Goal: Task Accomplishment & Management: Complete application form

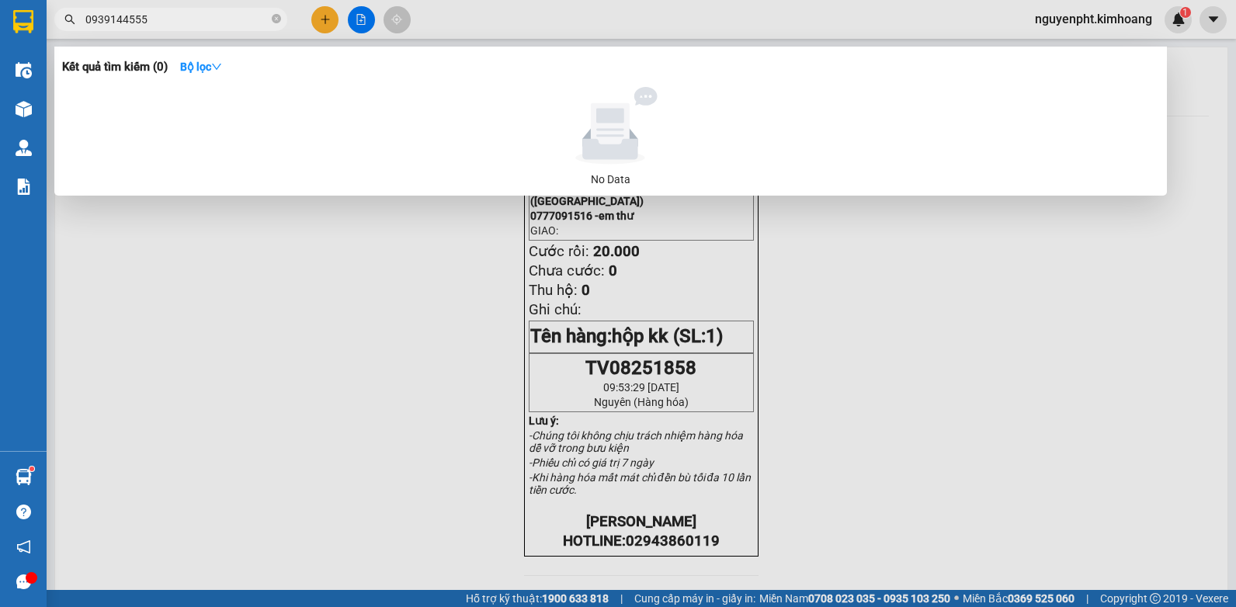
drag, startPoint x: 154, startPoint y: 11, endPoint x: -3, endPoint y: 77, distance: 170.2
click at [0, 77] on html "Kết quả tìm kiếm ( 0 ) Bộ lọc No Data 0939144555 nguyenpht.kimhoang 1 Điều hành…" at bounding box center [618, 303] width 1236 height 607
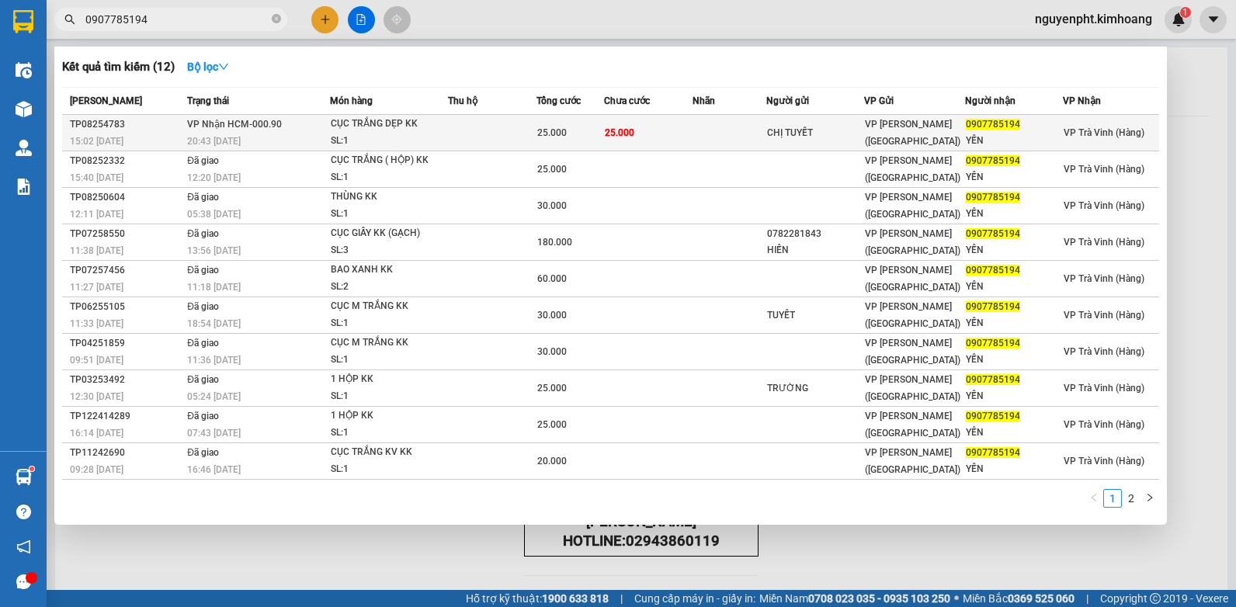
type input "0907785194"
click at [672, 135] on td "25.000" at bounding box center [648, 133] width 89 height 36
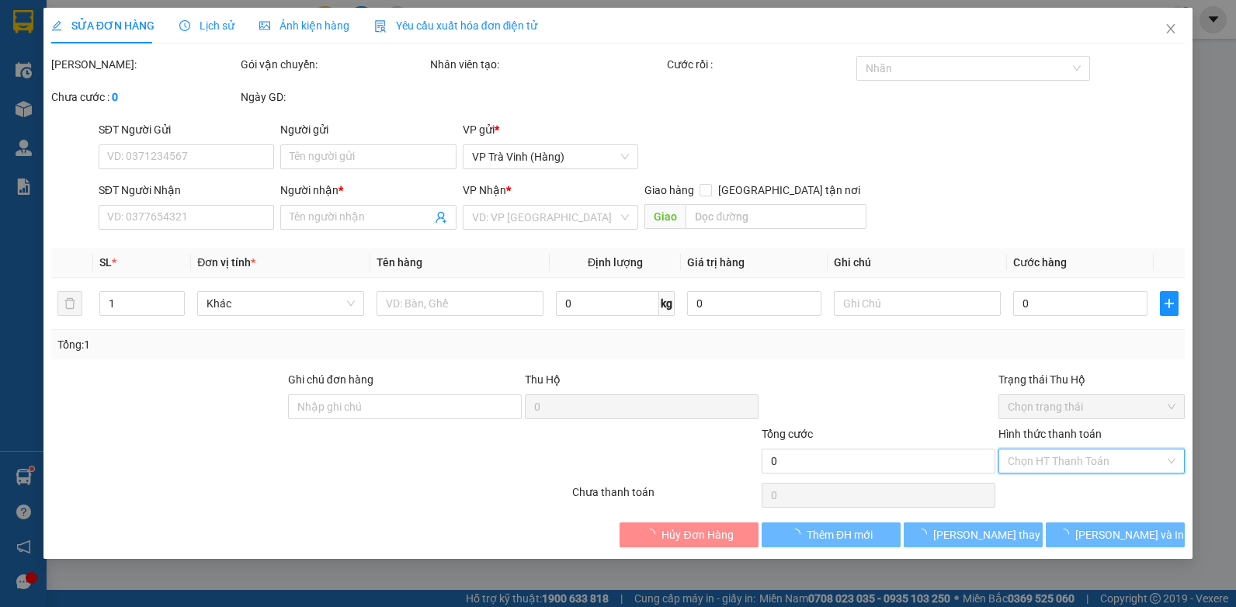
click at [1059, 464] on input "Hình thức thanh toán" at bounding box center [1086, 461] width 157 height 23
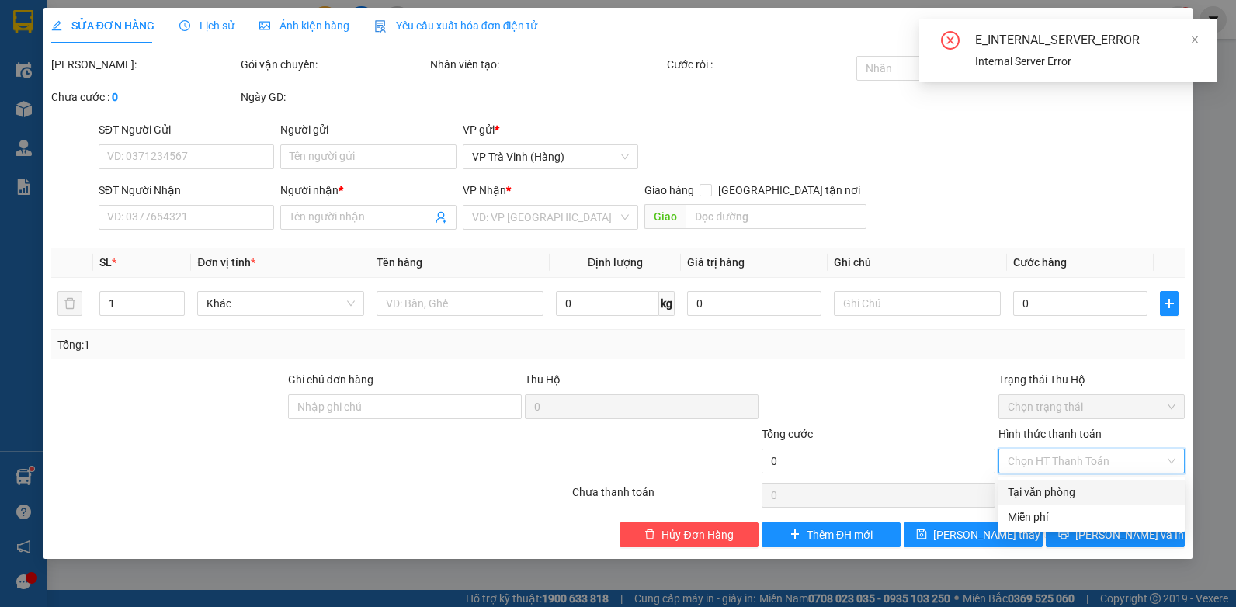
drag, startPoint x: 1047, startPoint y: 495, endPoint x: 972, endPoint y: 512, distance: 77.2
click at [1047, 495] on div "Tại văn phòng" at bounding box center [1092, 492] width 168 height 17
type input "0"
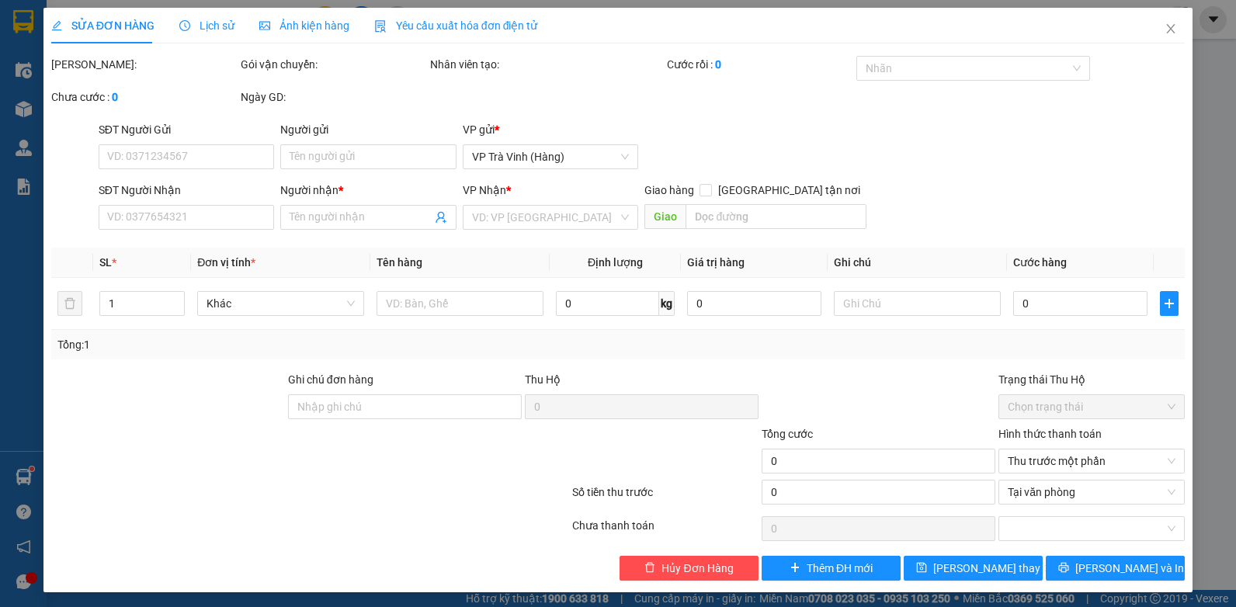
click at [1183, 341] on div "SỬA ĐƠN HÀNG Lịch sử Ảnh kiện hàng Yêu cầu xuất hóa đơn điện tử Total Paid Fee …" at bounding box center [618, 303] width 1236 height 607
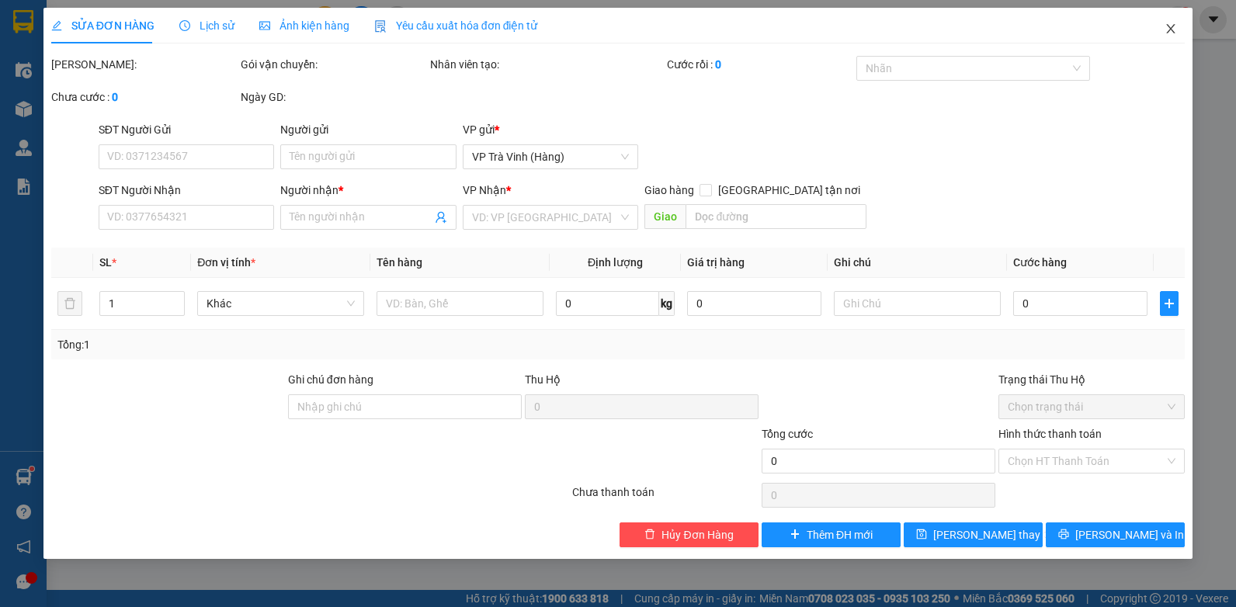
click at [1168, 26] on icon "close" at bounding box center [1171, 29] width 12 height 12
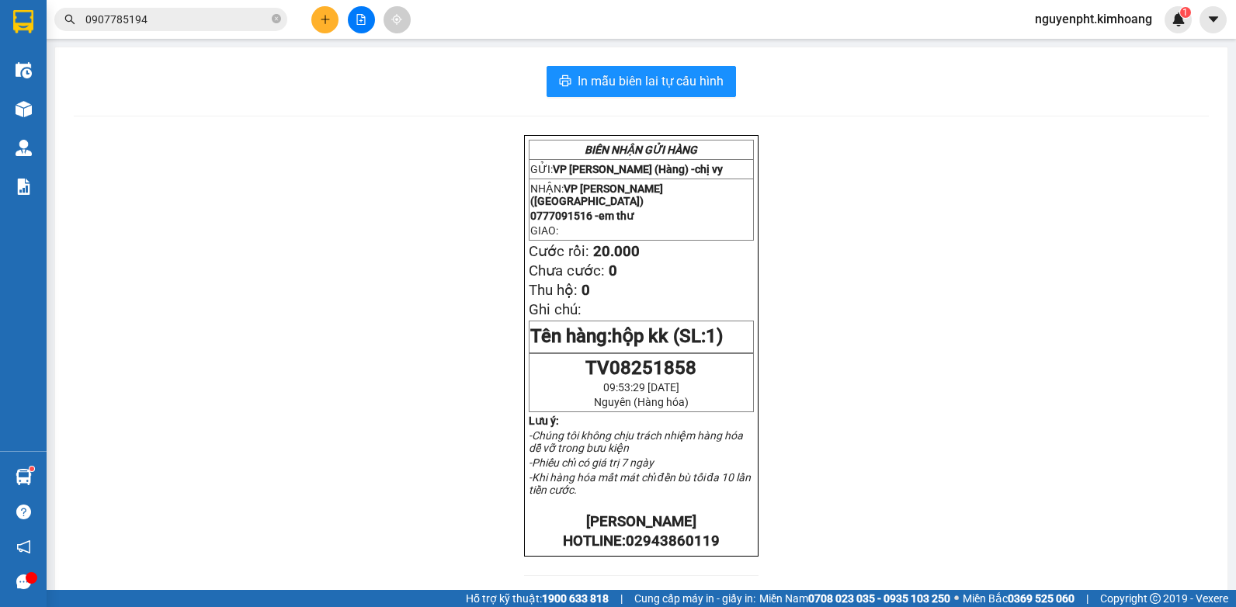
click at [240, 17] on input "0907785194" at bounding box center [176, 19] width 183 height 17
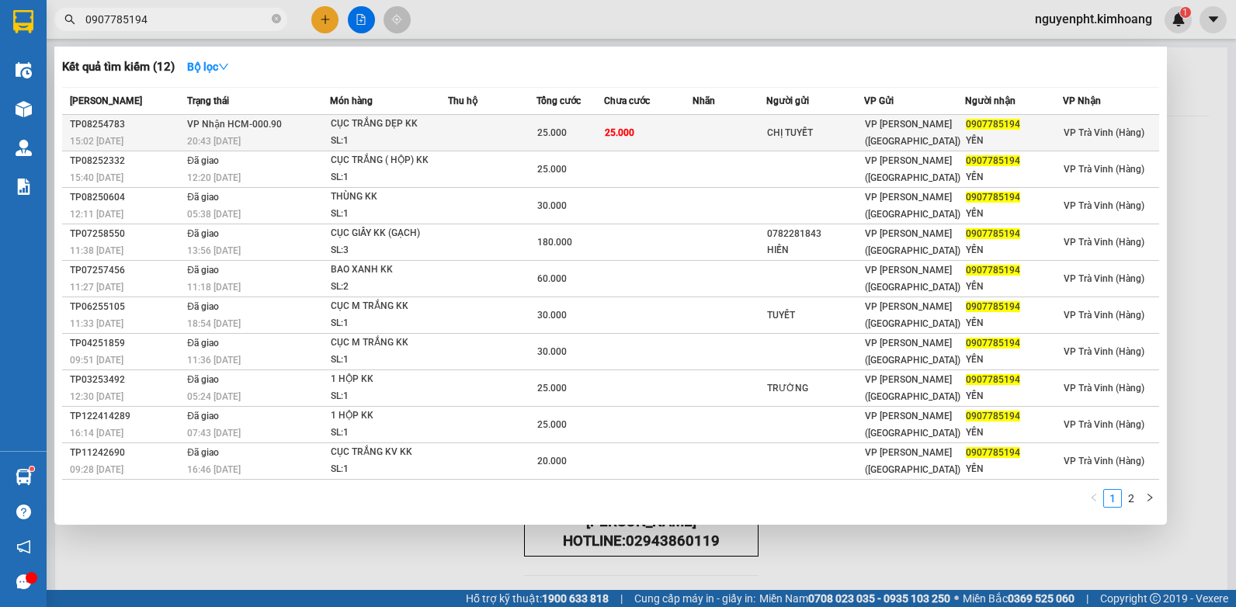
click at [558, 136] on span "25.000" at bounding box center [552, 132] width 30 height 11
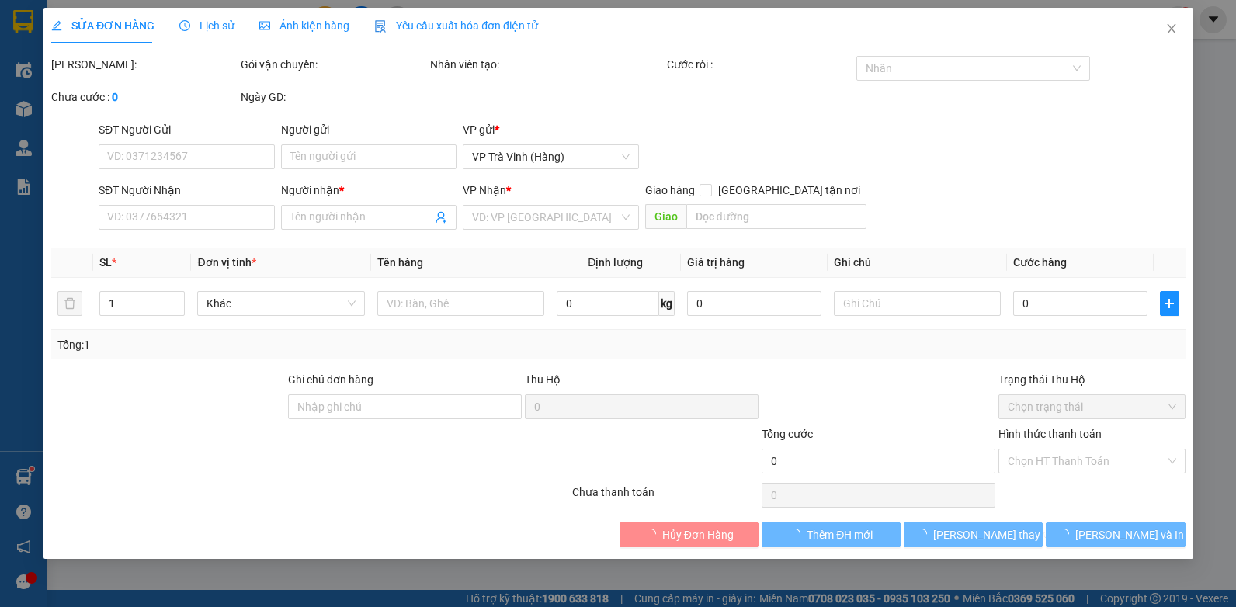
type input "CHỊ TUYẾT"
type input "0907785194"
type input "YẾN"
type input "25.000"
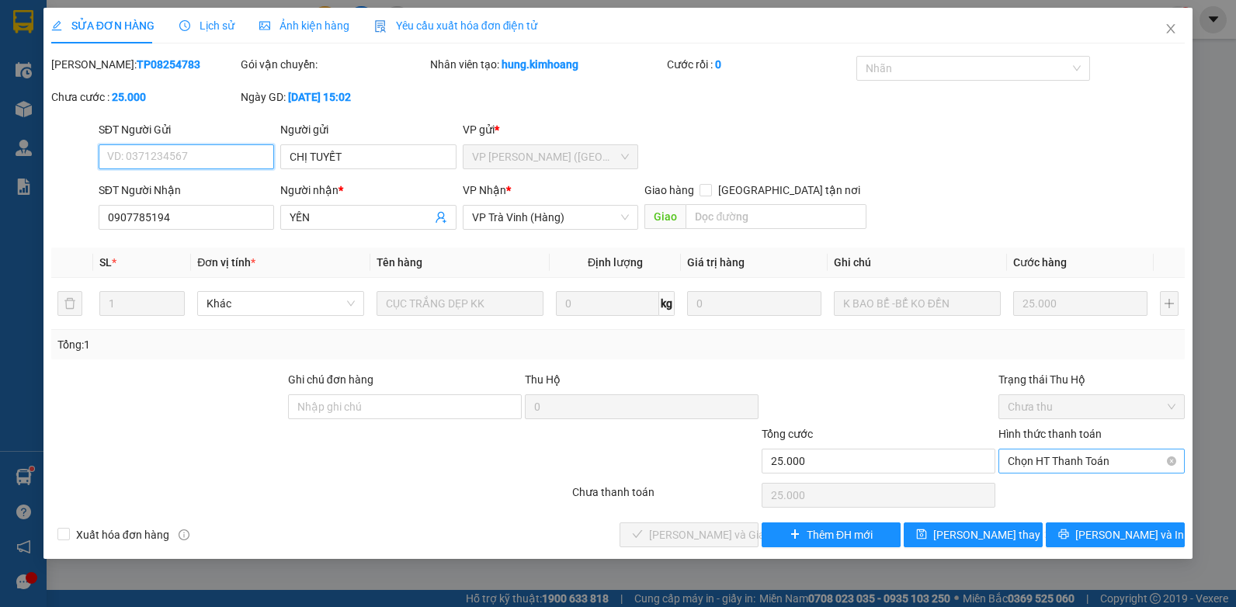
drag, startPoint x: 1071, startPoint y: 458, endPoint x: 1062, endPoint y: 472, distance: 16.4
click at [1071, 459] on span "Chọn HT Thanh Toán" at bounding box center [1092, 461] width 168 height 23
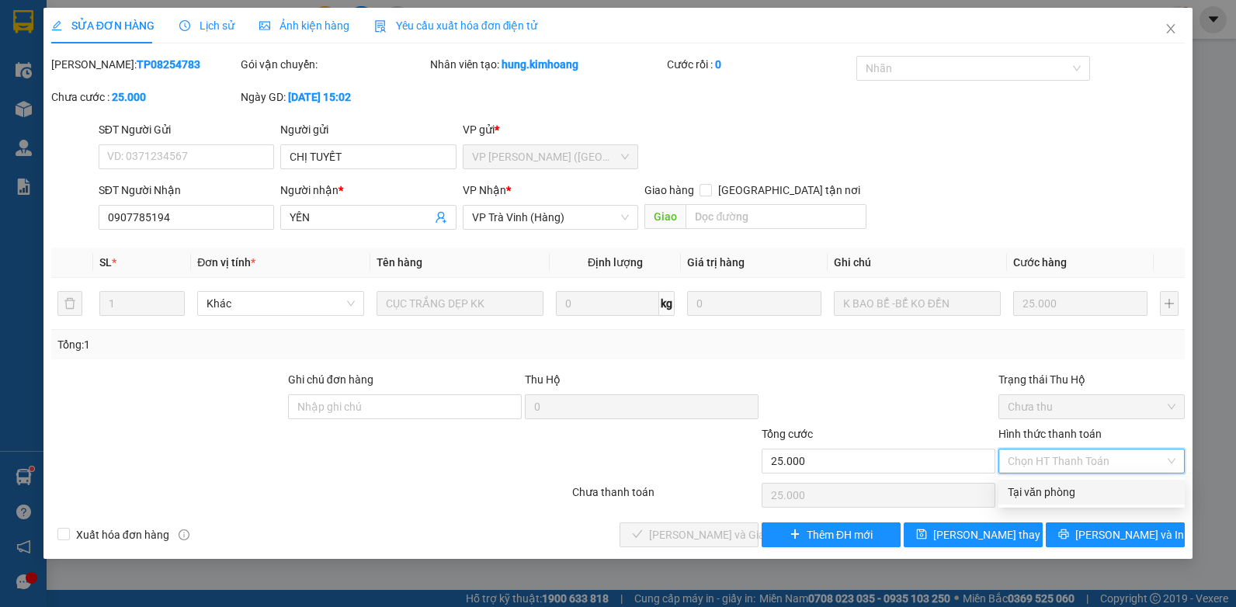
drag, startPoint x: 1062, startPoint y: 472, endPoint x: 1012, endPoint y: 495, distance: 55.6
click at [1043, 491] on div "Tại văn phòng" at bounding box center [1092, 492] width 168 height 17
type input "0"
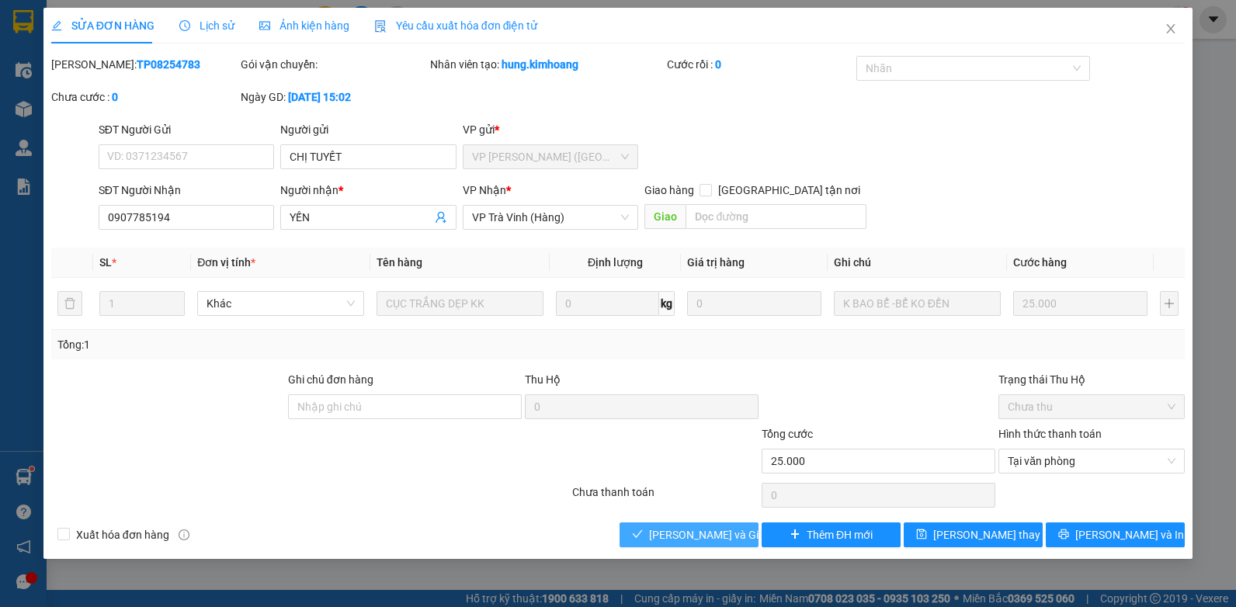
drag, startPoint x: 711, startPoint y: 537, endPoint x: 722, endPoint y: 538, distance: 10.9
click at [709, 537] on span "[PERSON_NAME] và Giao hàng" at bounding box center [723, 534] width 149 height 17
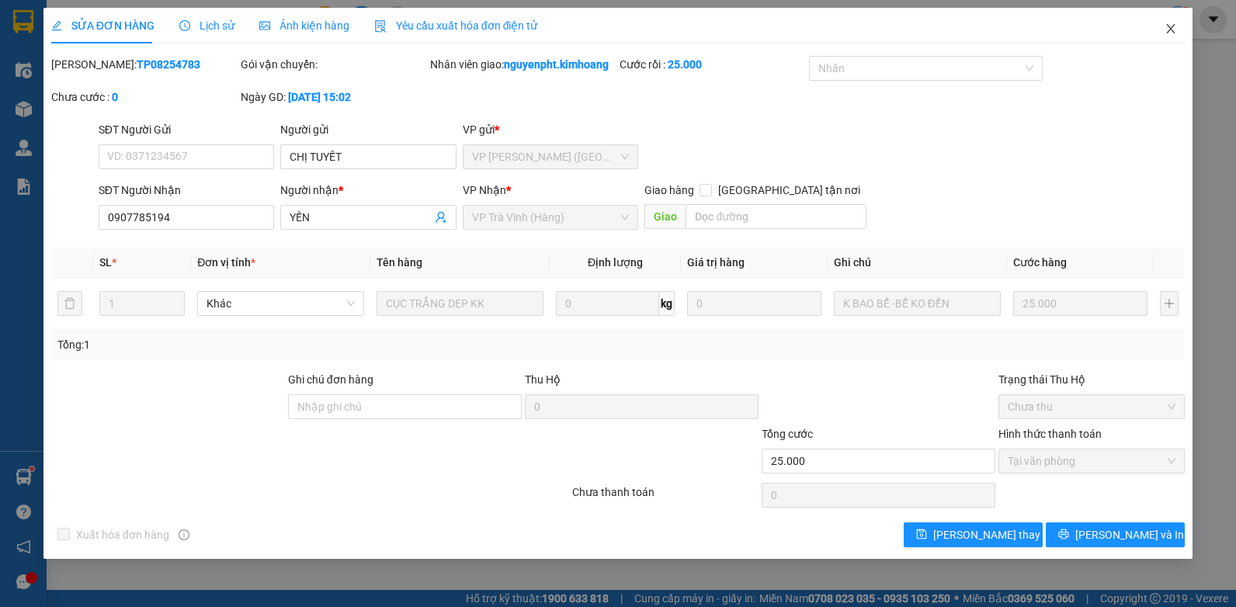
click at [1167, 27] on icon "close" at bounding box center [1171, 29] width 12 height 12
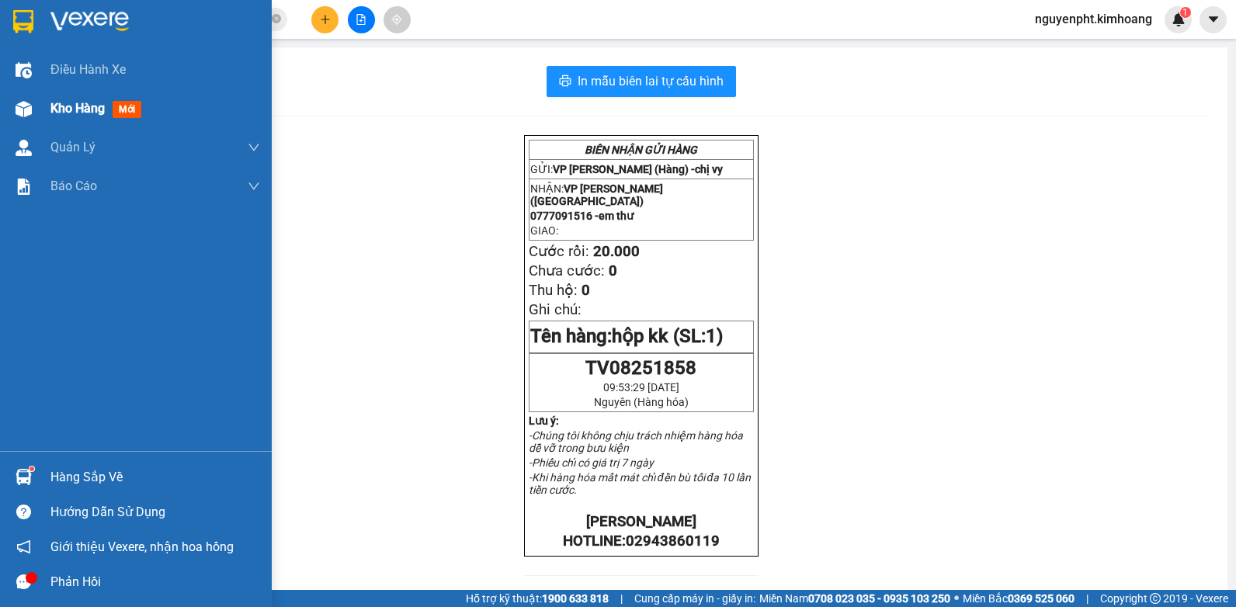
click at [80, 114] on span "Kho hàng" at bounding box center [77, 108] width 54 height 15
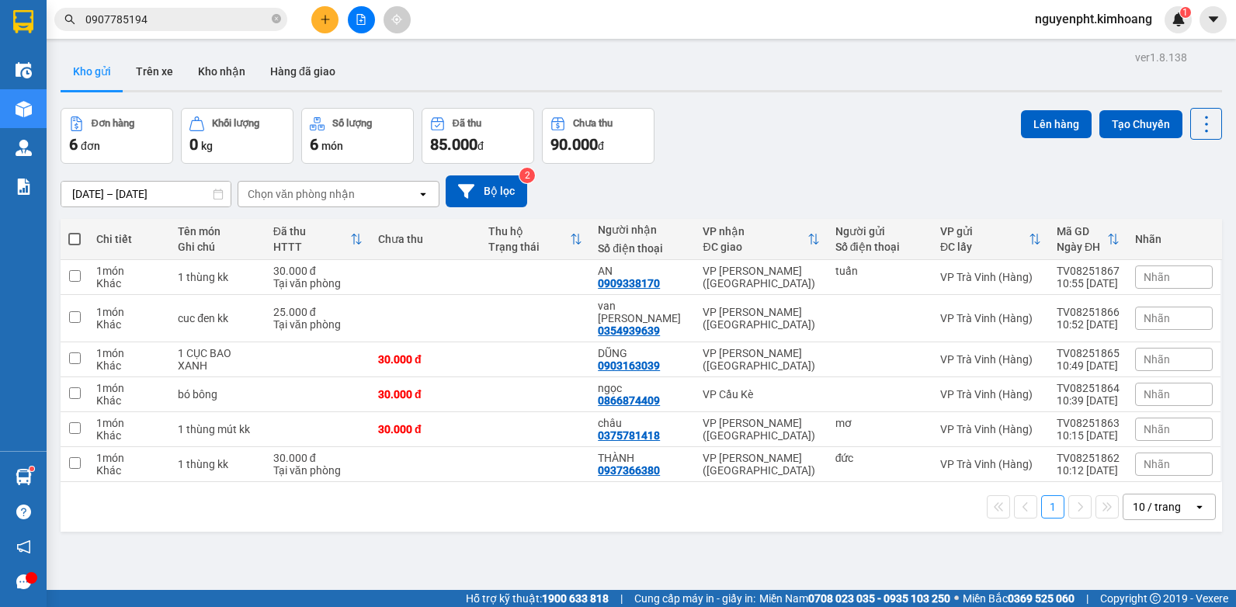
click at [351, 22] on button at bounding box center [361, 19] width 27 height 27
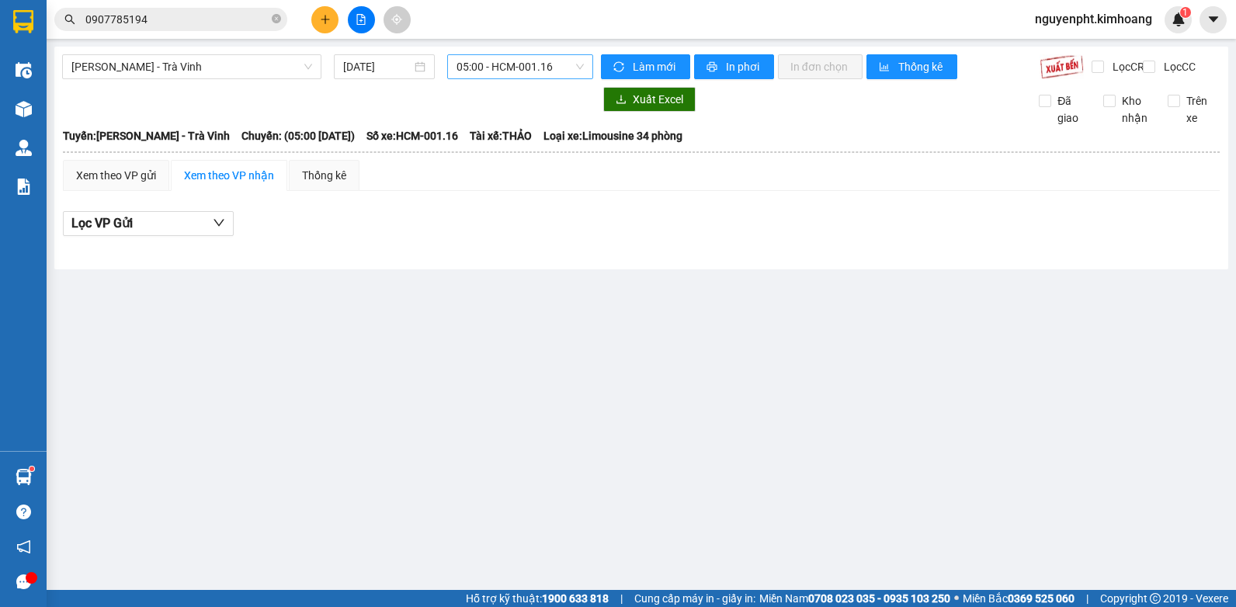
click at [533, 68] on span "05:00 - HCM-001.16" at bounding box center [520, 66] width 127 height 23
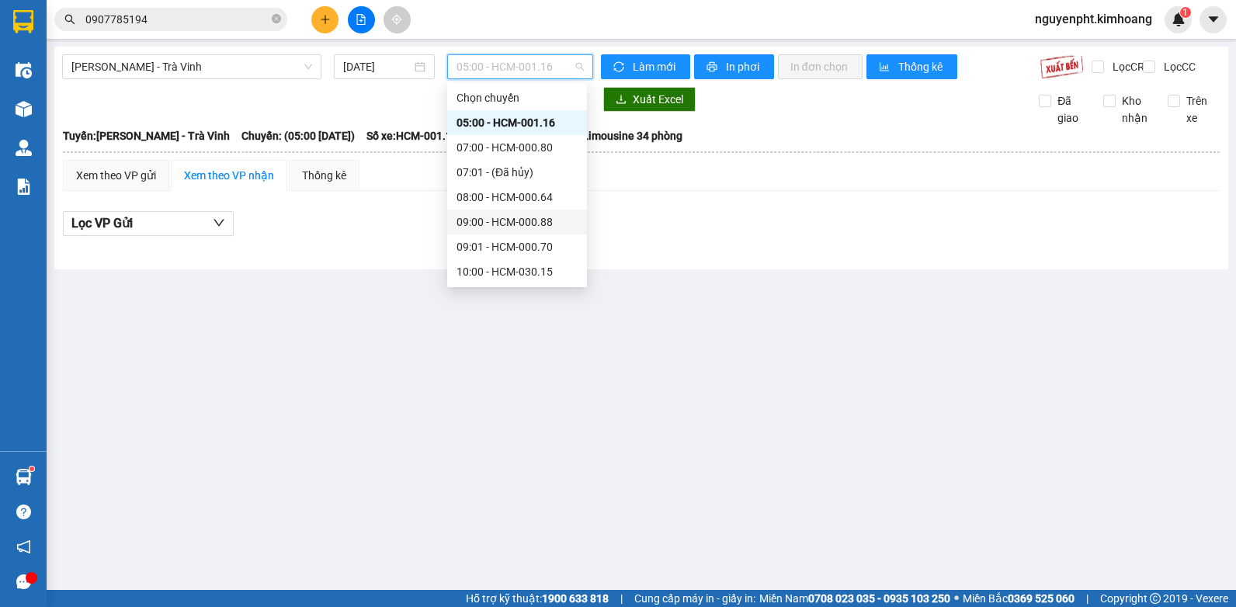
scroll to position [155, 0]
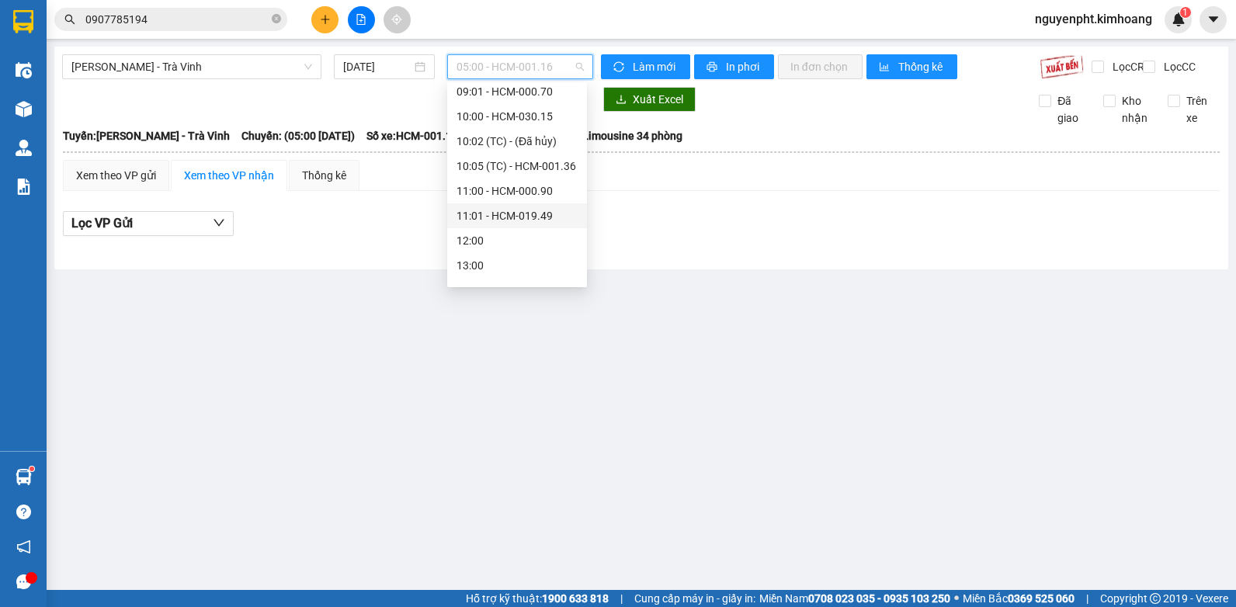
click at [490, 209] on div "11:01 - HCM-019.49" at bounding box center [517, 215] width 121 height 17
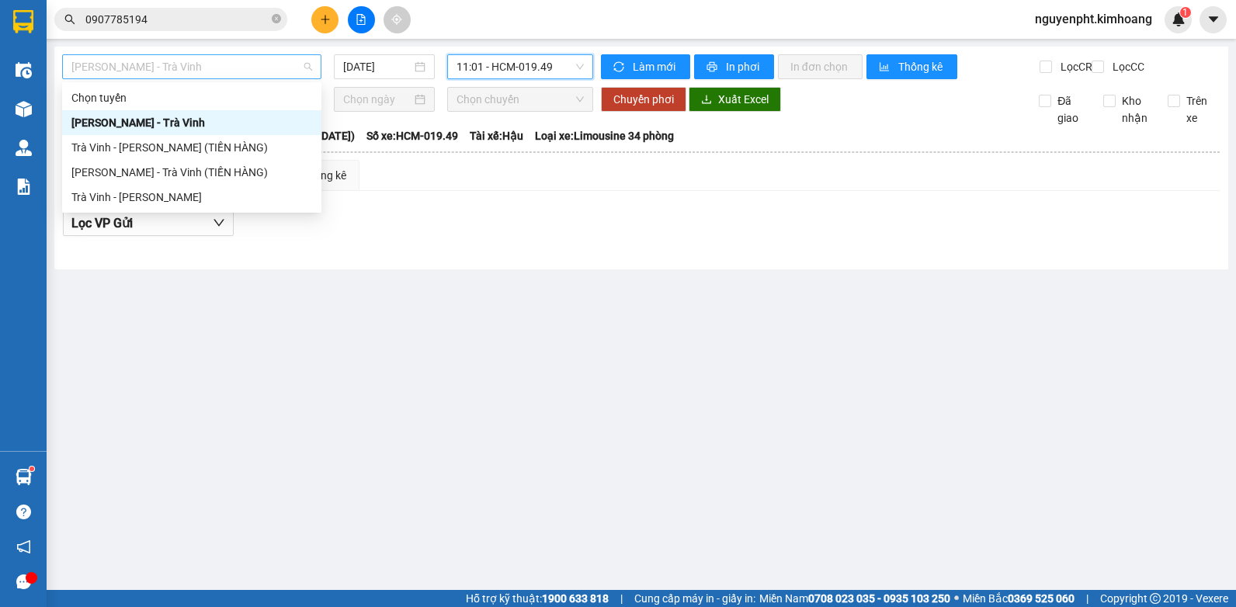
click at [218, 71] on span "[PERSON_NAME] - Trà Vinh" at bounding box center [191, 66] width 241 height 23
click at [148, 189] on div "Trà Vinh - [PERSON_NAME]" at bounding box center [191, 197] width 241 height 17
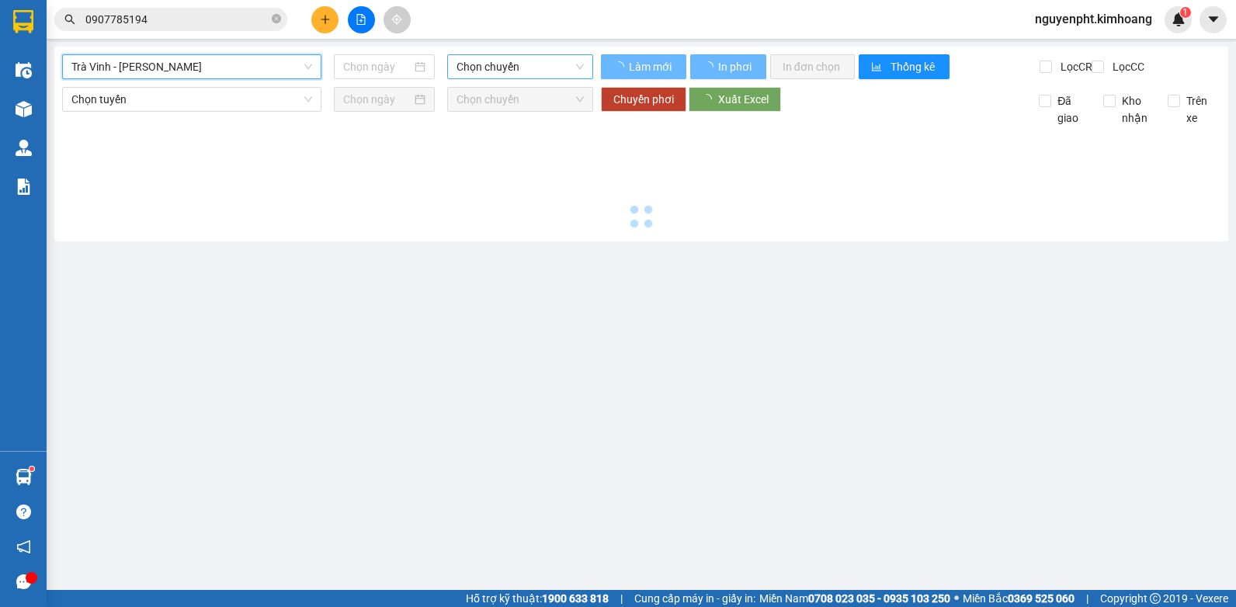
type input "[DATE]"
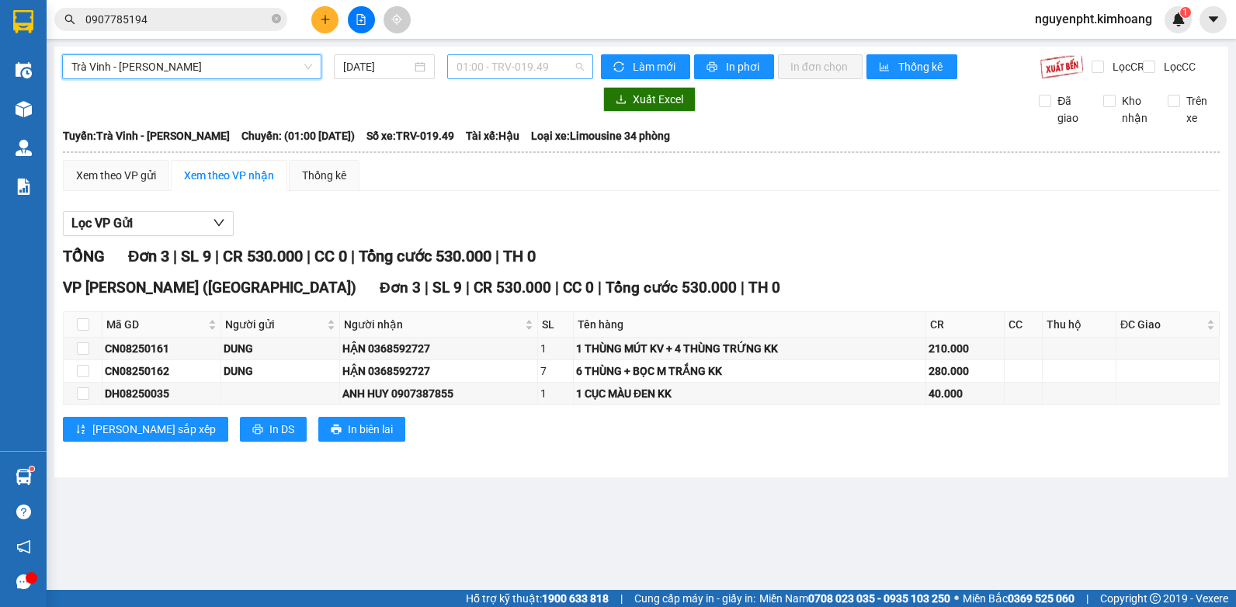
click at [522, 69] on span "01:00 - TRV-019.49" at bounding box center [520, 66] width 127 height 23
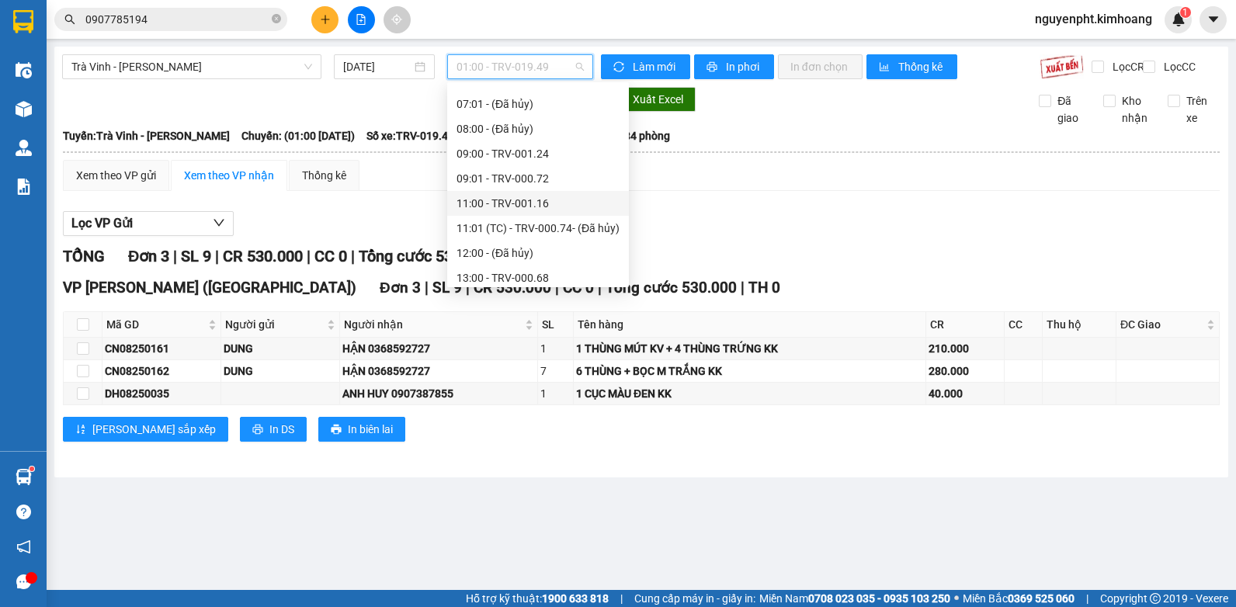
scroll to position [419, 0]
click at [484, 125] on div "11:00 - TRV-001.16" at bounding box center [538, 125] width 163 height 17
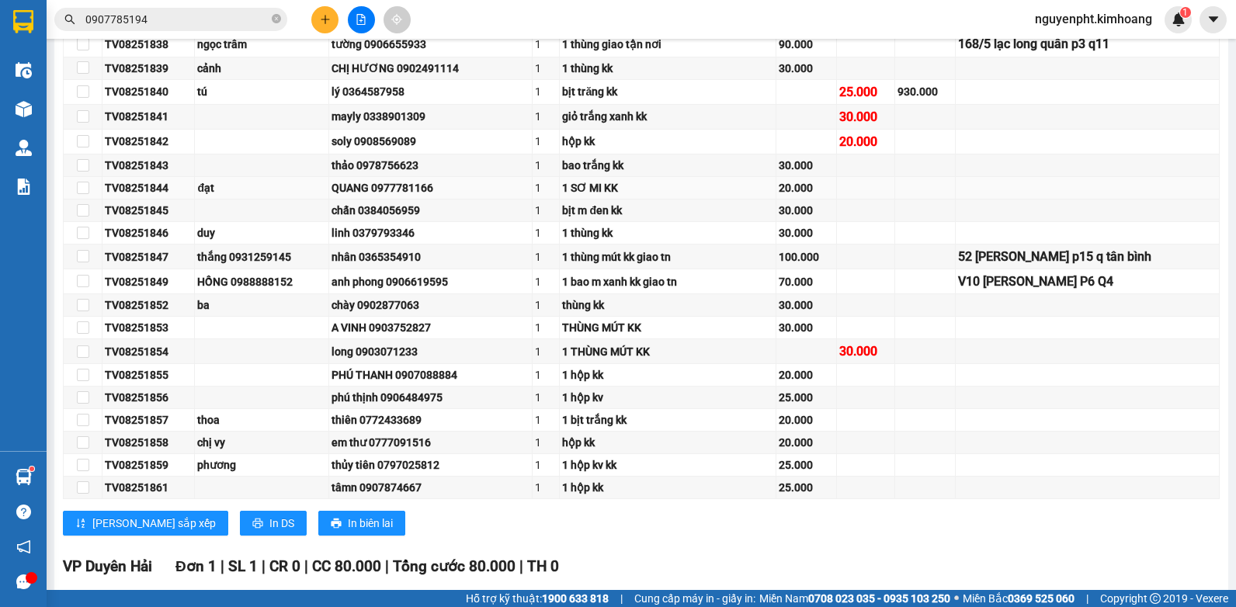
scroll to position [610, 0]
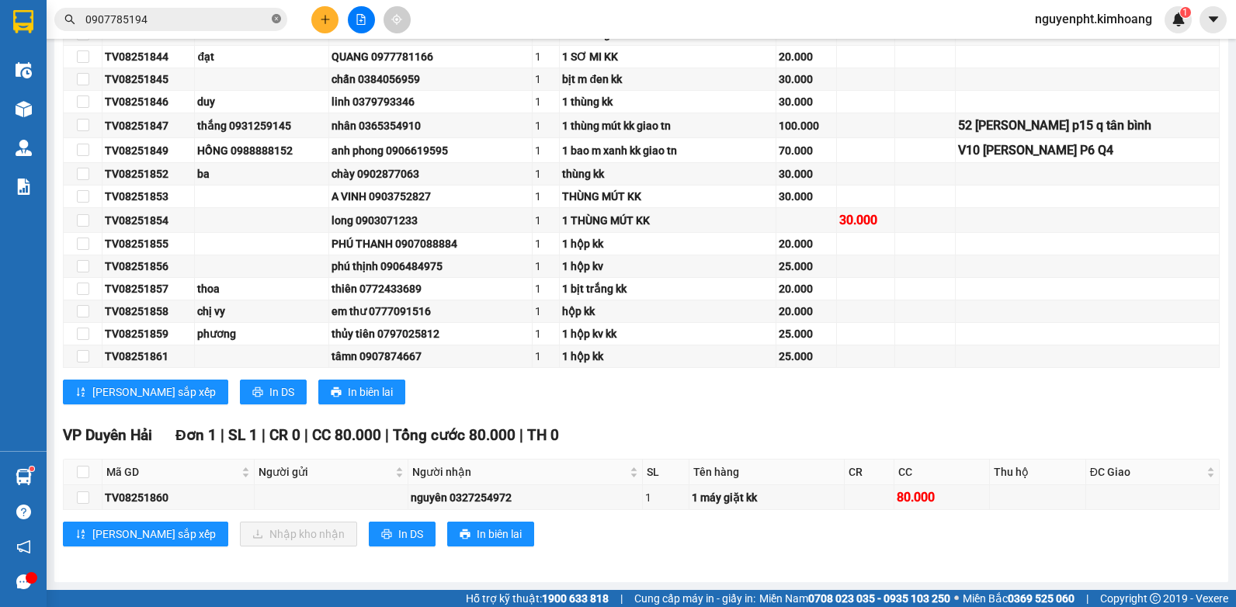
click at [273, 18] on icon "close-circle" at bounding box center [276, 18] width 9 height 9
click at [328, 23] on icon "plus" at bounding box center [325, 19] width 11 height 11
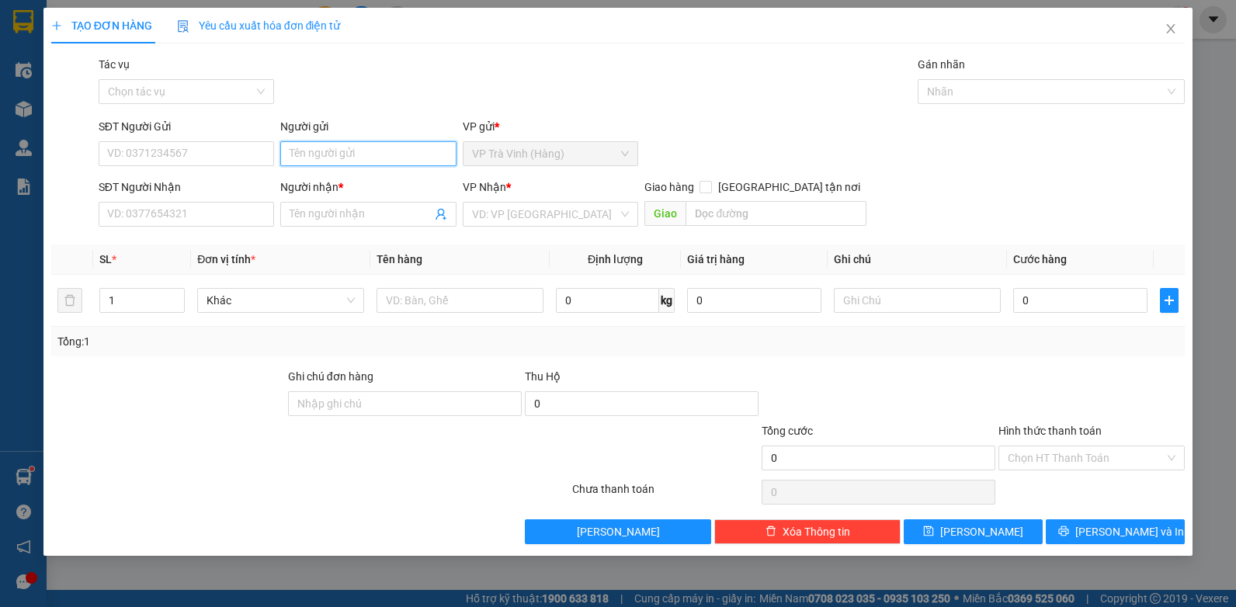
drag, startPoint x: 359, startPoint y: 151, endPoint x: 345, endPoint y: 152, distance: 14.8
click at [354, 152] on input "Người gửi" at bounding box center [368, 153] width 176 height 25
type input "toản"
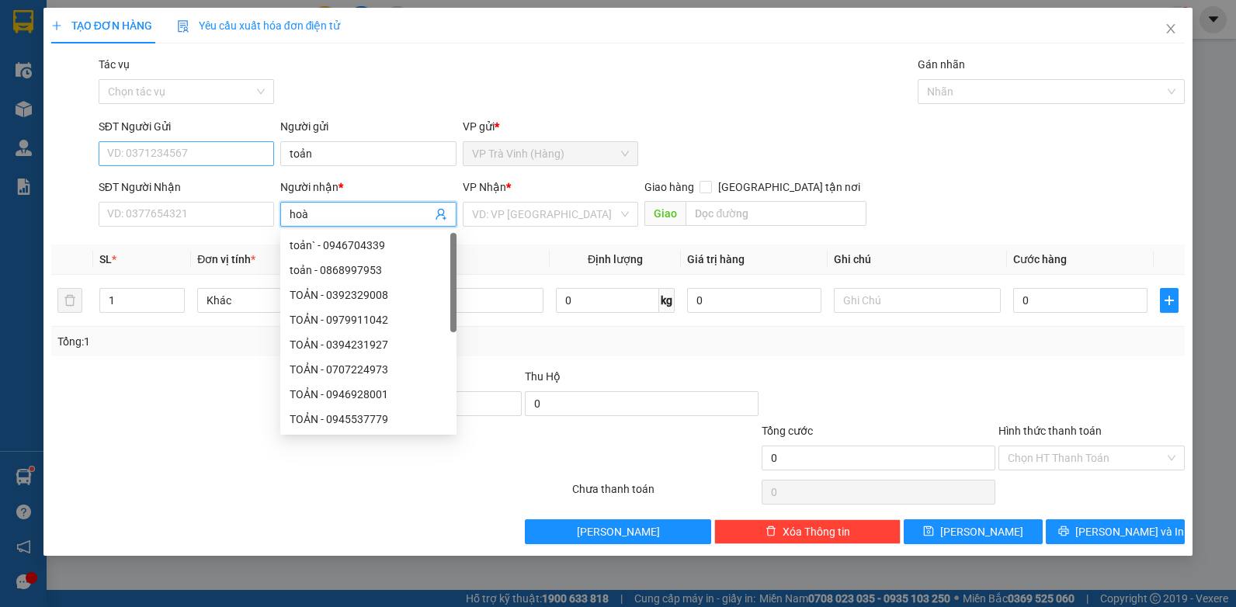
type input "hoà"
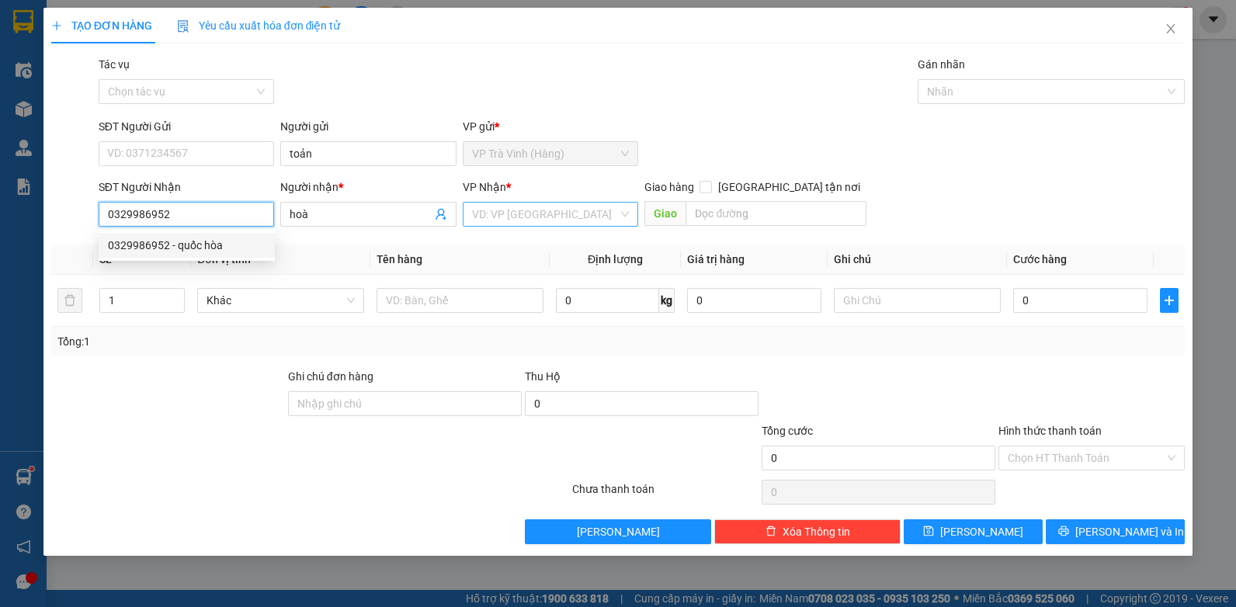
type input "0329986952"
drag, startPoint x: 518, startPoint y: 213, endPoint x: 507, endPoint y: 226, distance: 17.1
click at [517, 214] on input "search" at bounding box center [545, 214] width 147 height 23
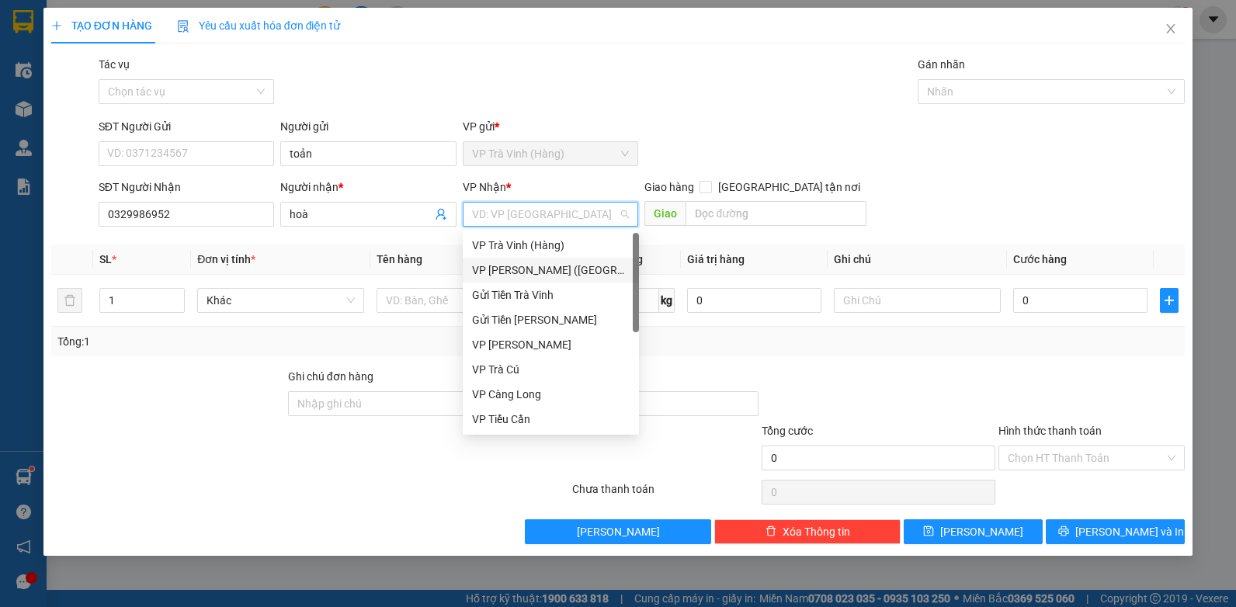
click at [489, 276] on div "VP [PERSON_NAME] ([GEOGRAPHIC_DATA])" at bounding box center [551, 270] width 158 height 17
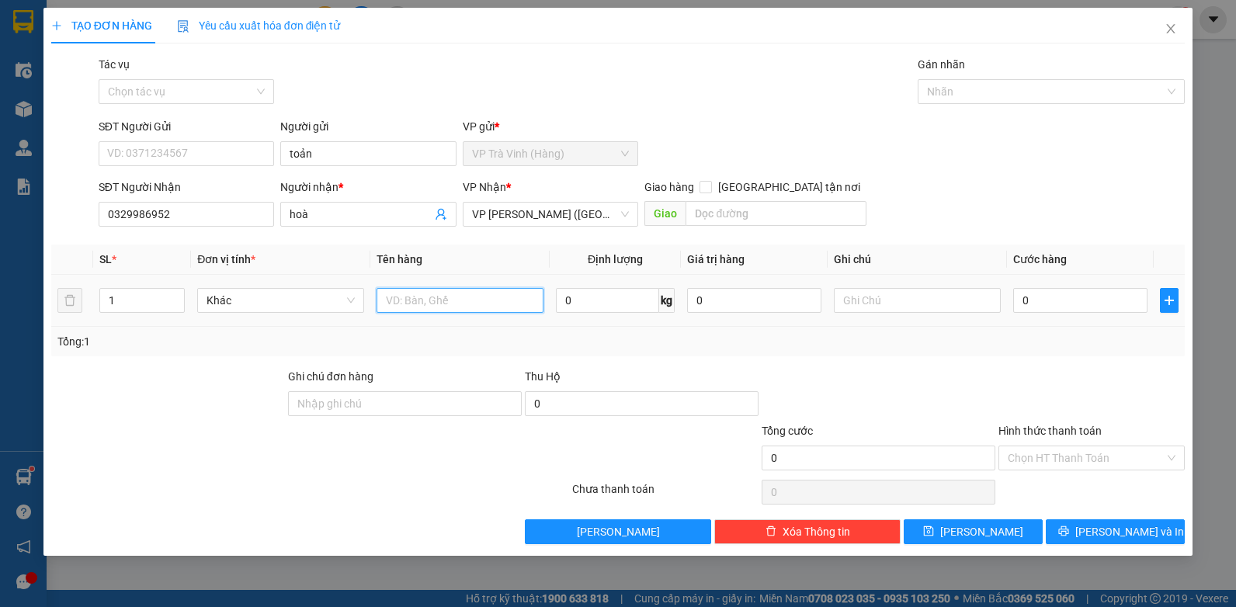
drag, startPoint x: 428, startPoint y: 301, endPoint x: 407, endPoint y: 287, distance: 25.2
click at [428, 303] on input "text" at bounding box center [460, 300] width 167 height 25
type input "bịt m đen kk"
type input "3"
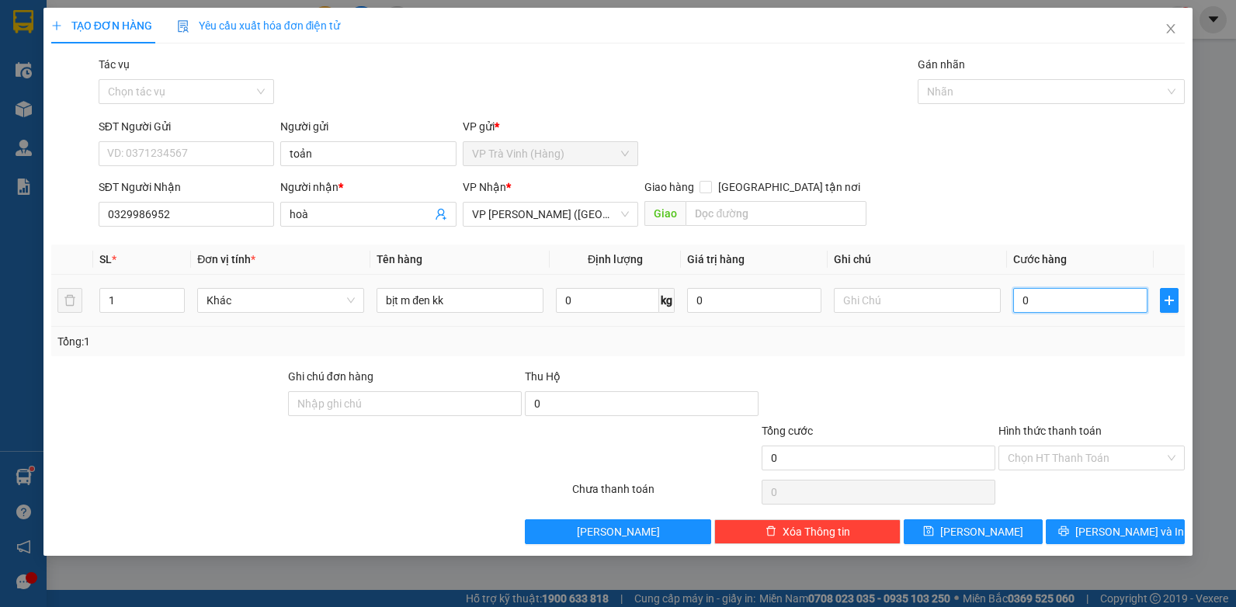
type input "3"
type input "30"
type input "30.000"
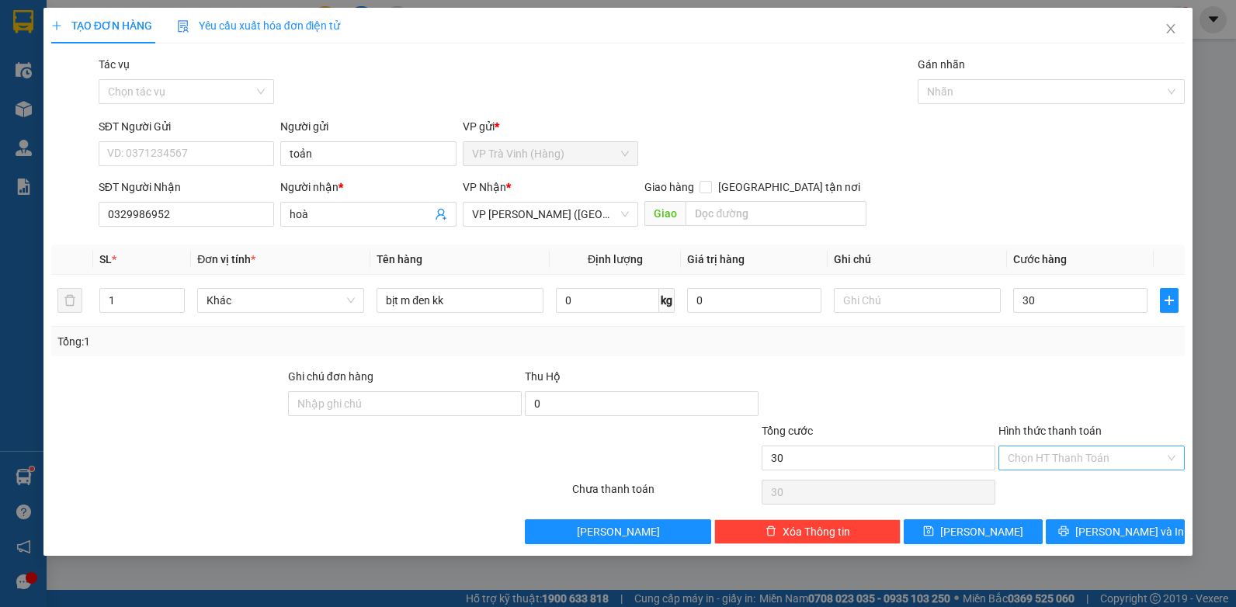
type input "30.000"
click at [1120, 463] on input "Hình thức thanh toán" at bounding box center [1086, 457] width 157 height 23
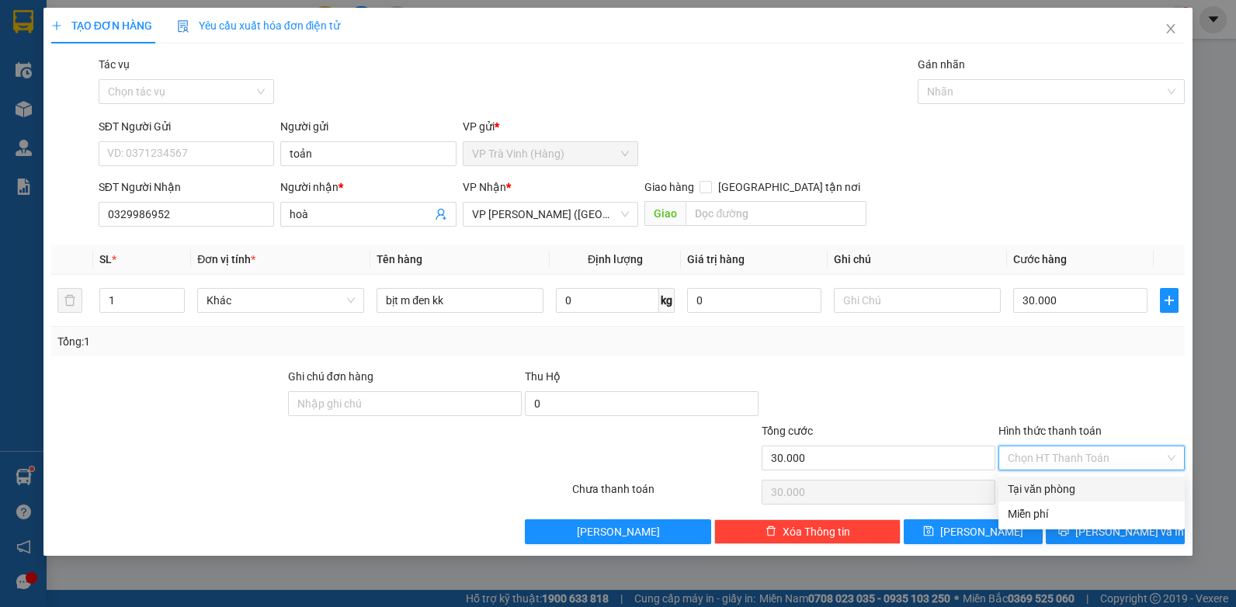
click at [1071, 485] on div "Tại văn phòng" at bounding box center [1092, 489] width 168 height 17
type input "0"
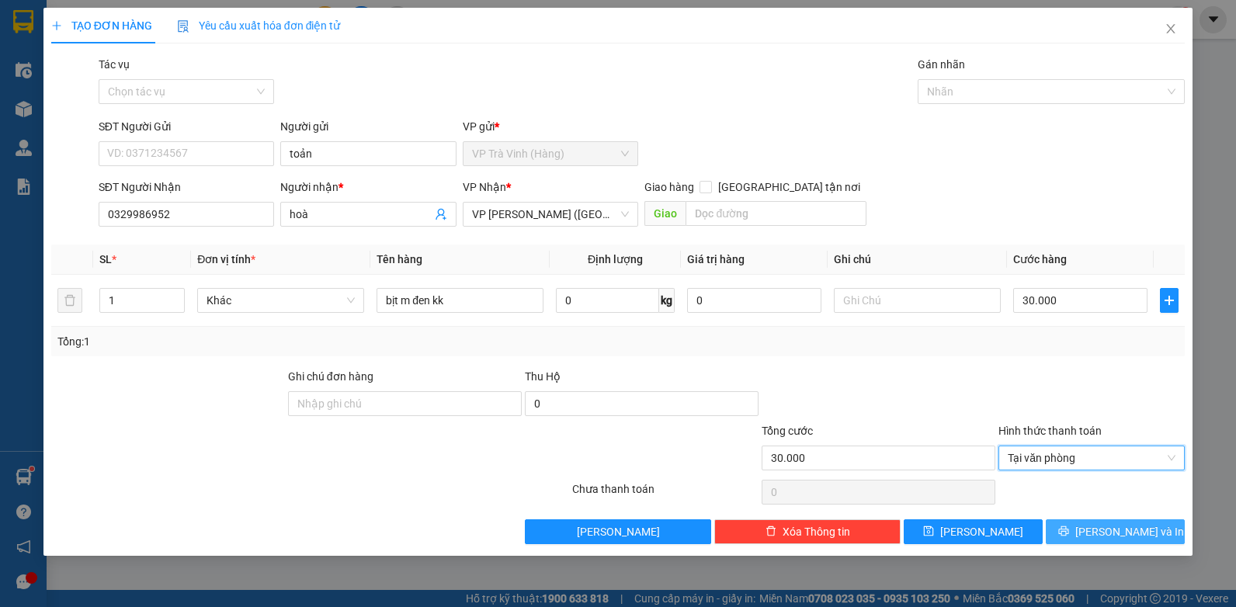
click at [1127, 536] on span "[PERSON_NAME] và In" at bounding box center [1129, 531] width 109 height 17
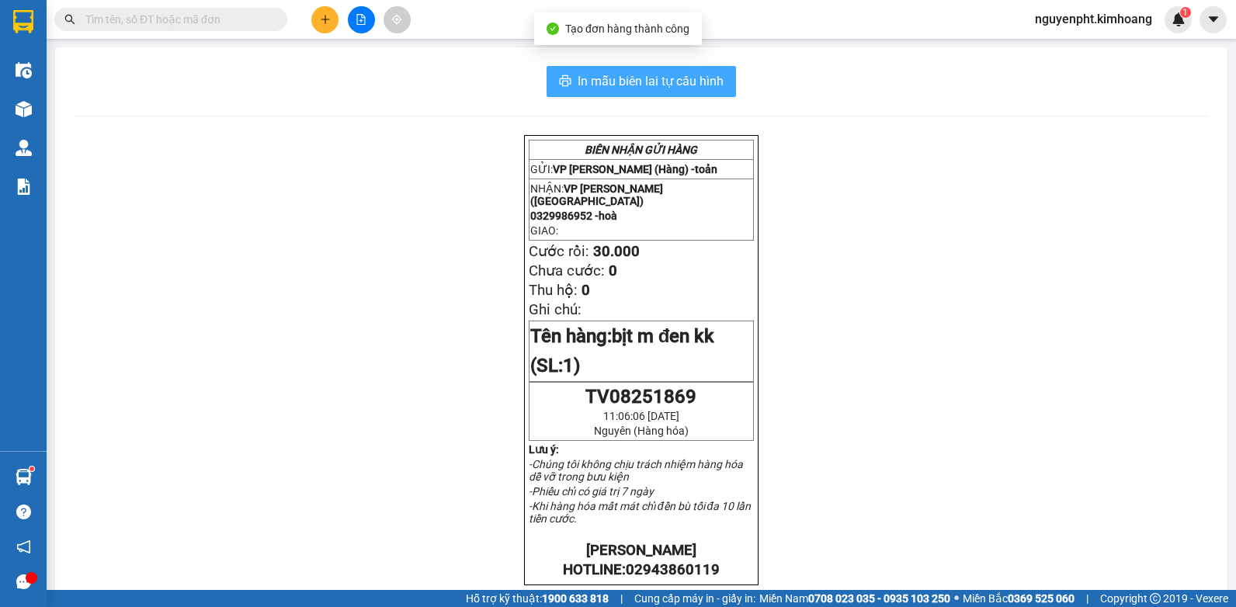
click at [718, 93] on button "In mẫu biên lai tự cấu hình" at bounding box center [641, 81] width 189 height 31
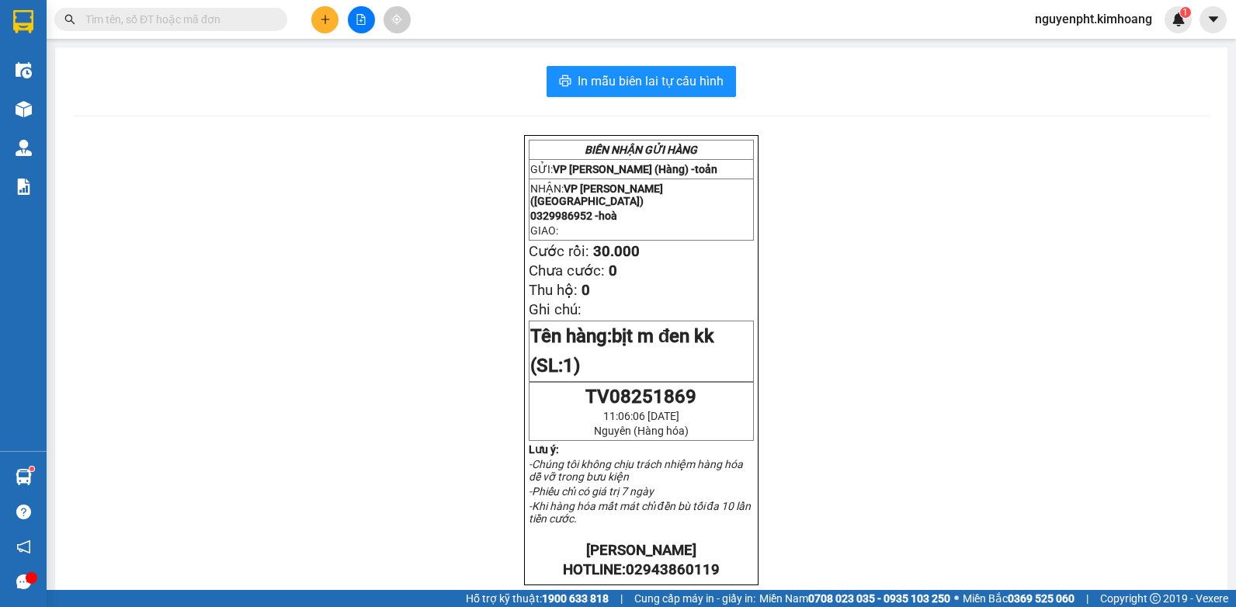
drag, startPoint x: 195, startPoint y: 17, endPoint x: 200, endPoint y: 38, distance: 21.5
click at [194, 18] on input "text" at bounding box center [176, 19] width 183 height 17
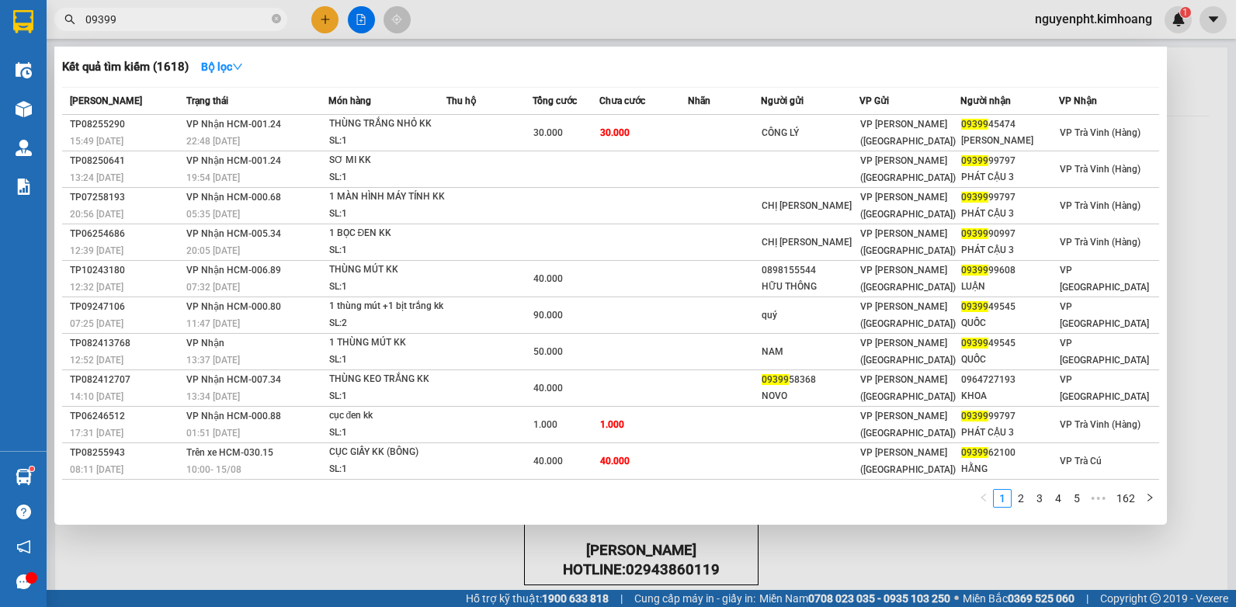
drag, startPoint x: 181, startPoint y: 15, endPoint x: 73, endPoint y: 141, distance: 166.3
click at [0, 46] on html "Kết quả tìm kiếm ( 1618 ) Bộ lọc Mã ĐH Trạng thái Món hàng Thu hộ Tổng cước Chư…" at bounding box center [618, 303] width 1236 height 607
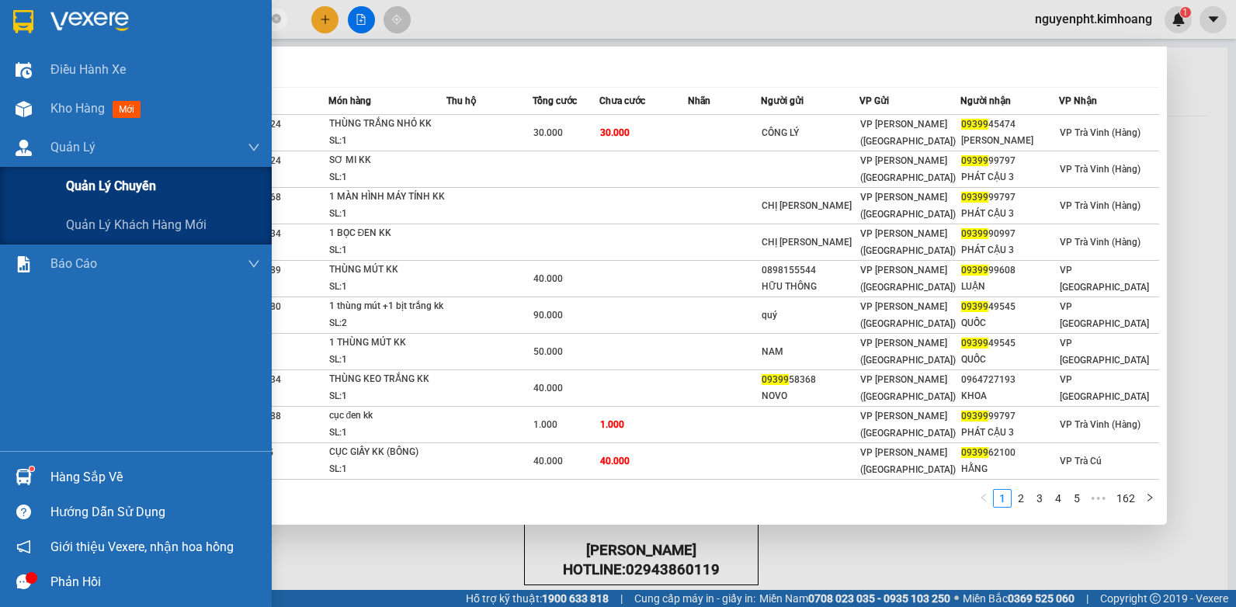
type input "o"
type input "ô"
type input "ốc an"
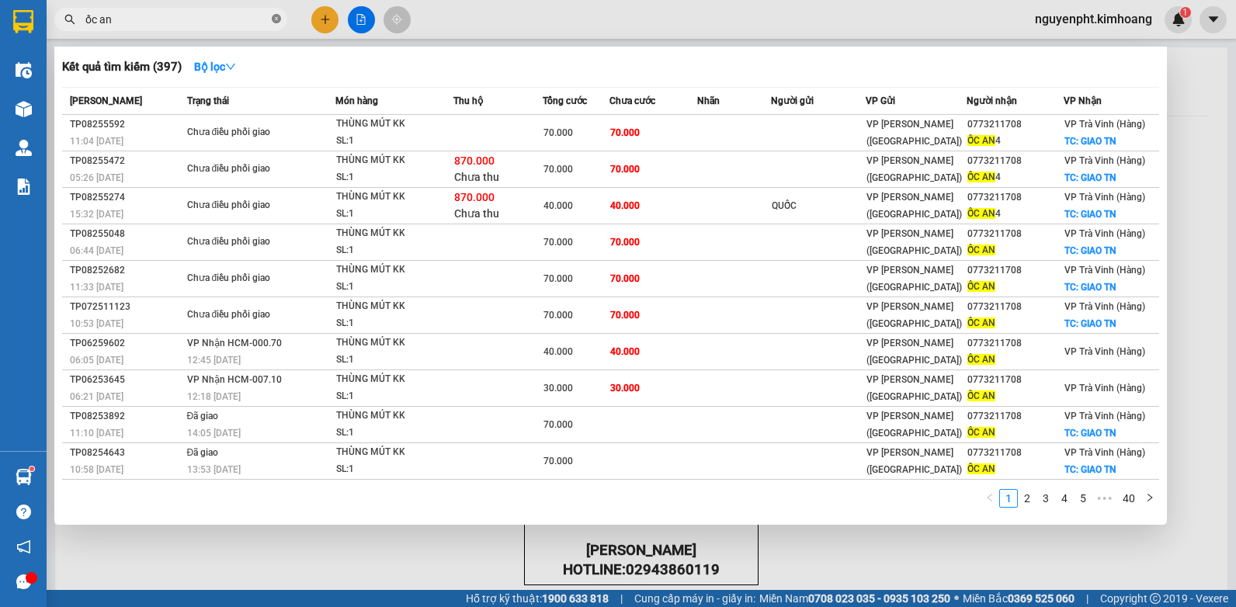
click at [275, 16] on icon "close-circle" at bounding box center [276, 18] width 9 height 9
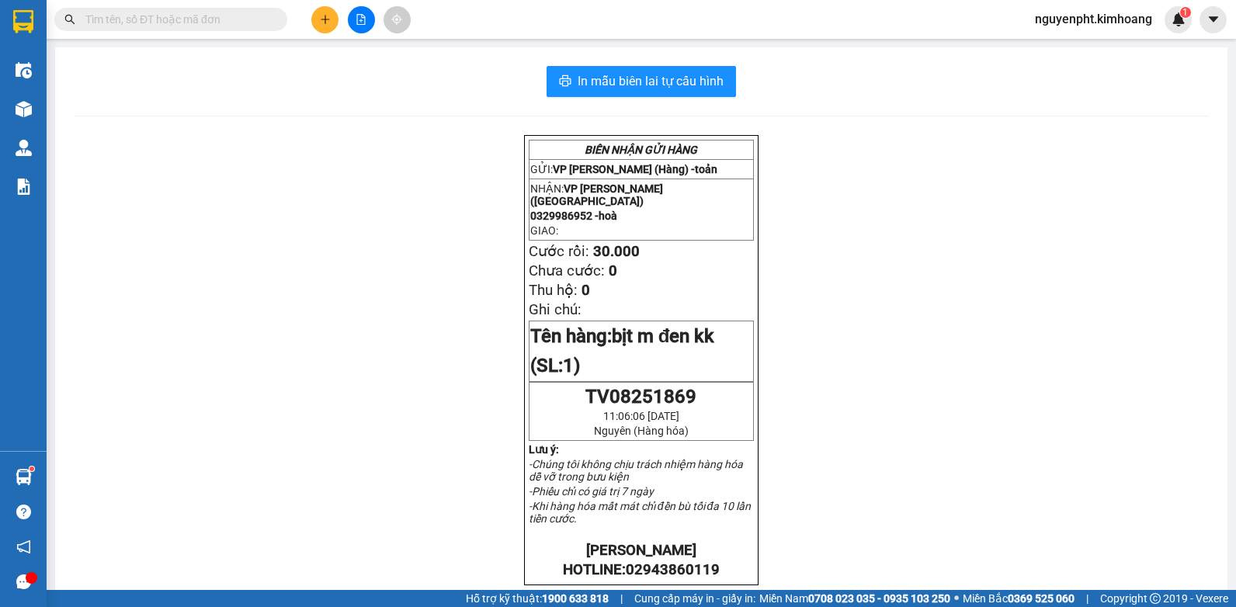
click at [192, 18] on input "text" at bounding box center [176, 19] width 183 height 17
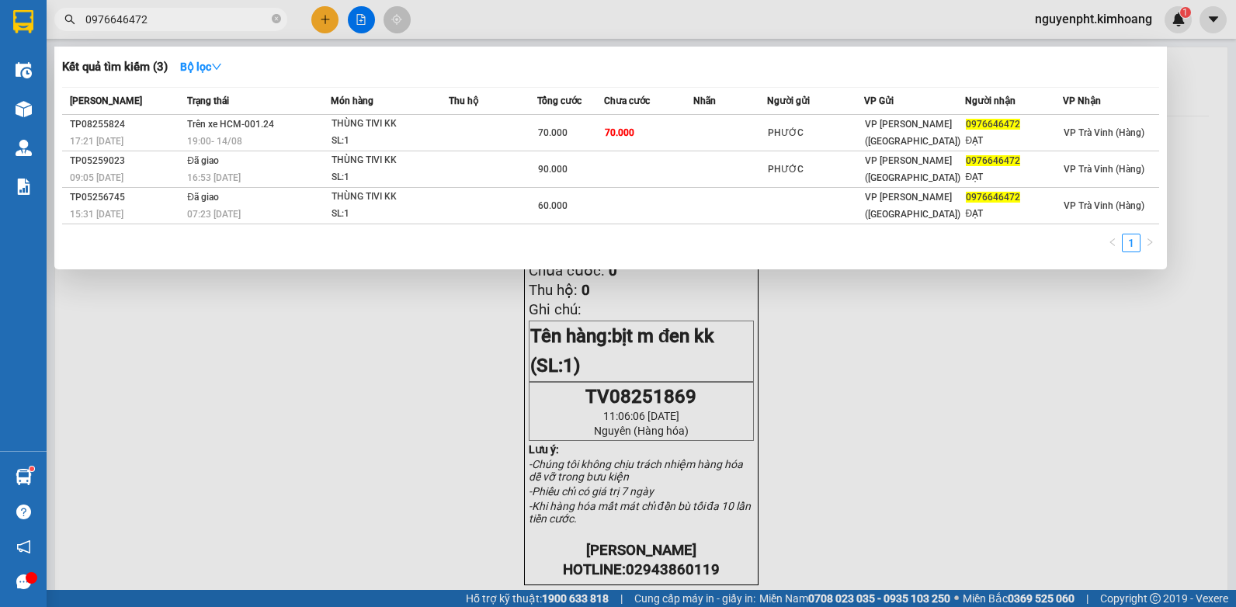
drag, startPoint x: 116, startPoint y: 40, endPoint x: 0, endPoint y: 108, distance: 134.6
click at [0, 103] on html "Kết quả tìm kiếm ( 3 ) Bộ lọc Mã ĐH Trạng thái Món hàng Thu hộ Tổng cước Chưa c…" at bounding box center [618, 303] width 1236 height 607
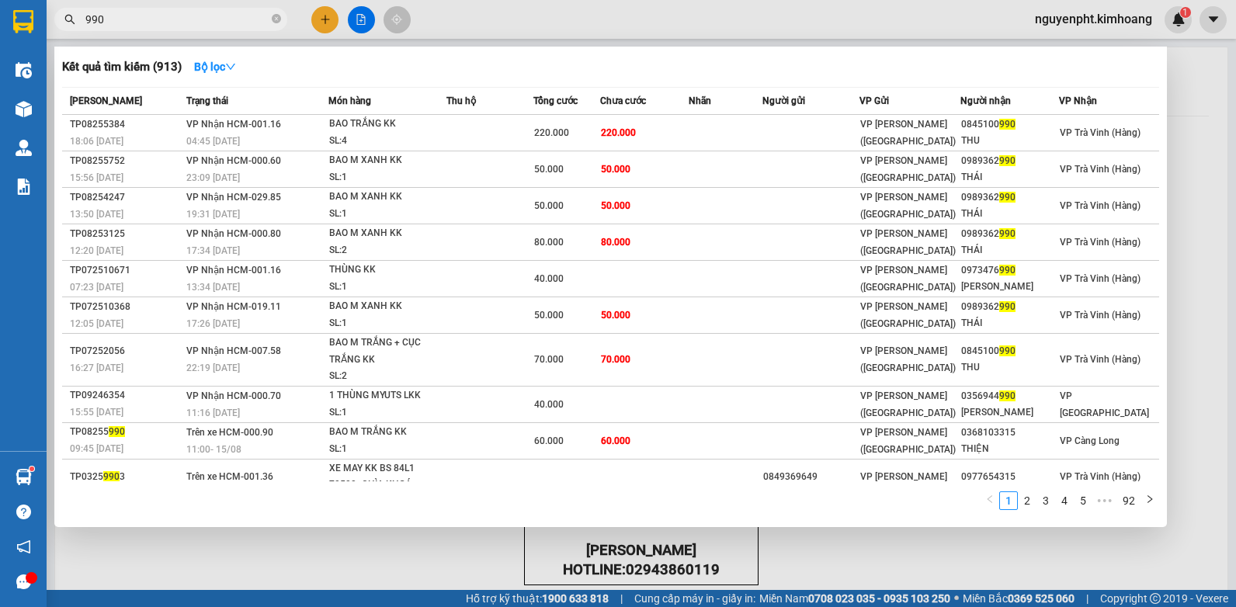
type input "990"
click at [829, 558] on div at bounding box center [618, 303] width 1236 height 607
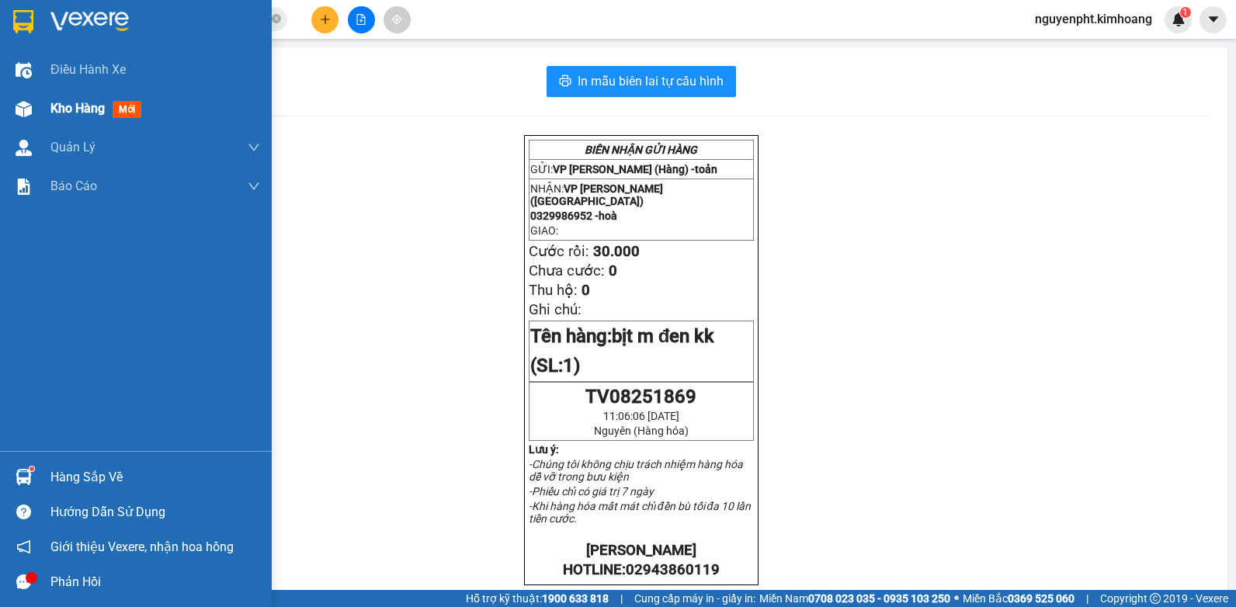
click at [52, 108] on span "Kho hàng" at bounding box center [77, 108] width 54 height 15
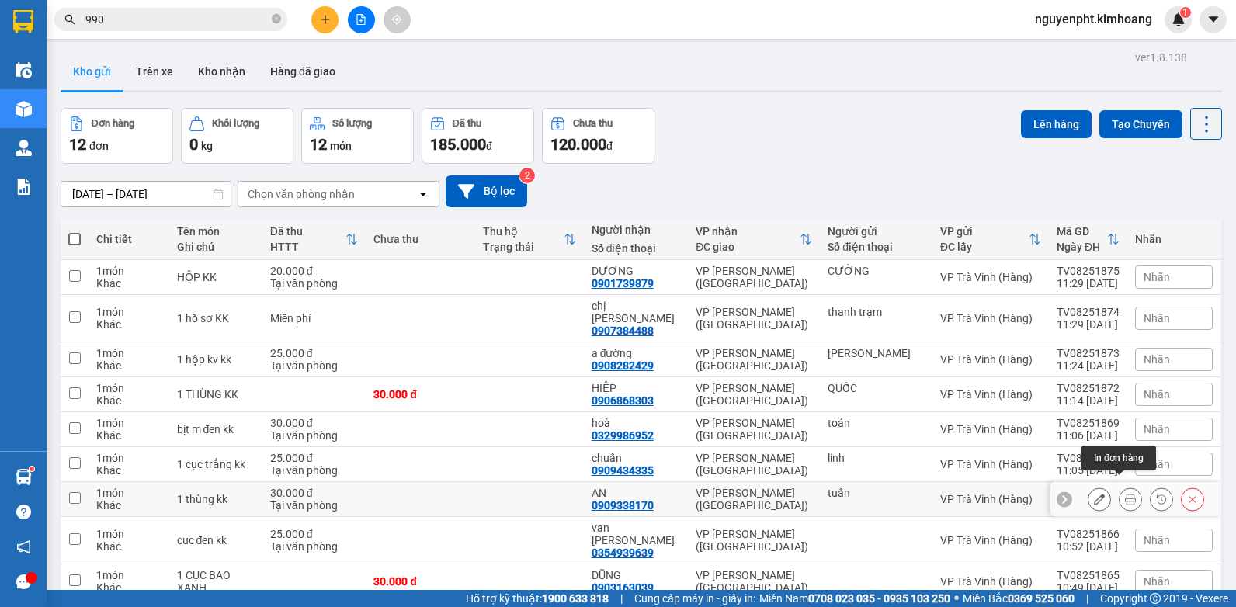
click at [1125, 494] on icon at bounding box center [1130, 499] width 11 height 11
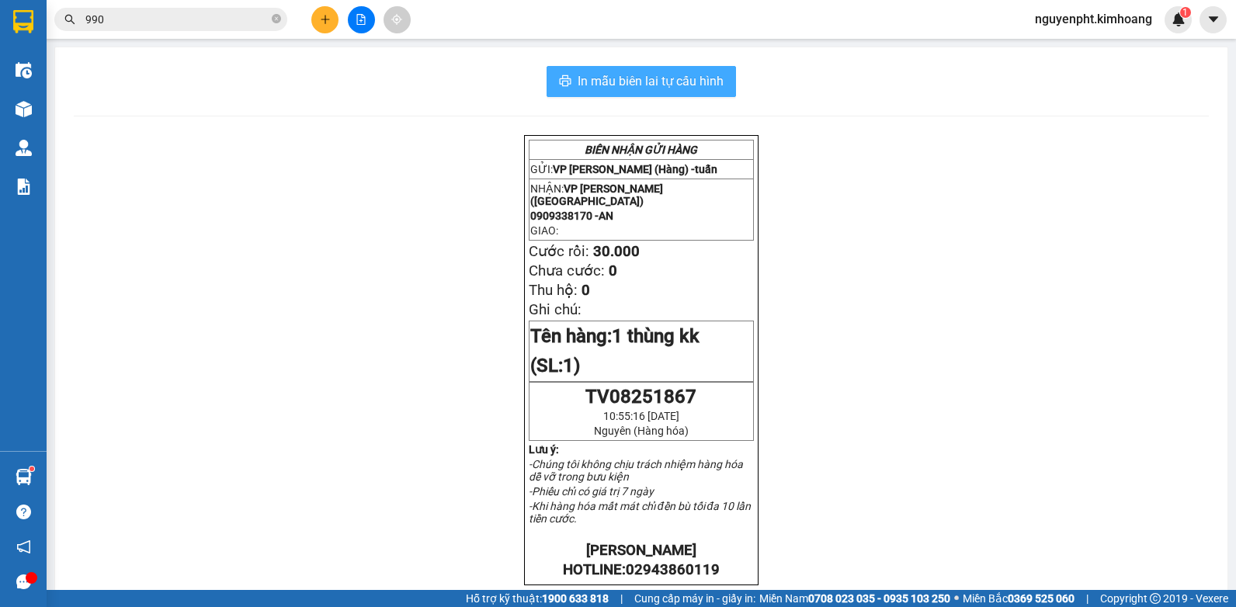
drag, startPoint x: 614, startPoint y: 79, endPoint x: 598, endPoint y: 84, distance: 17.0
click at [614, 81] on span "In mẫu biên lai tự cấu hình" at bounding box center [651, 80] width 146 height 19
